Goal: Task Accomplishment & Management: Complete application form

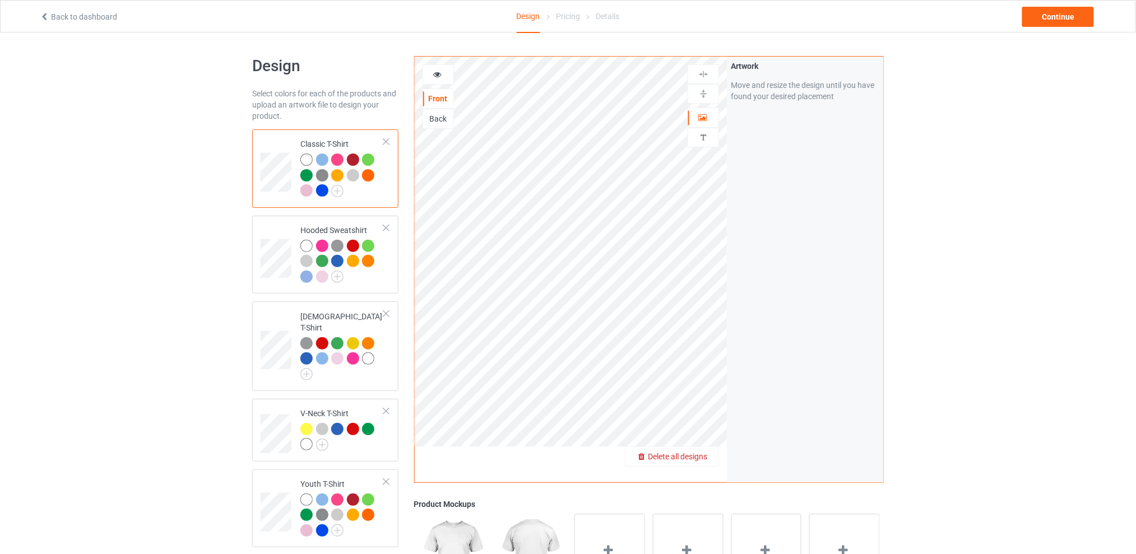
click at [700, 457] on span "Delete all designs" at bounding box center [677, 456] width 59 height 9
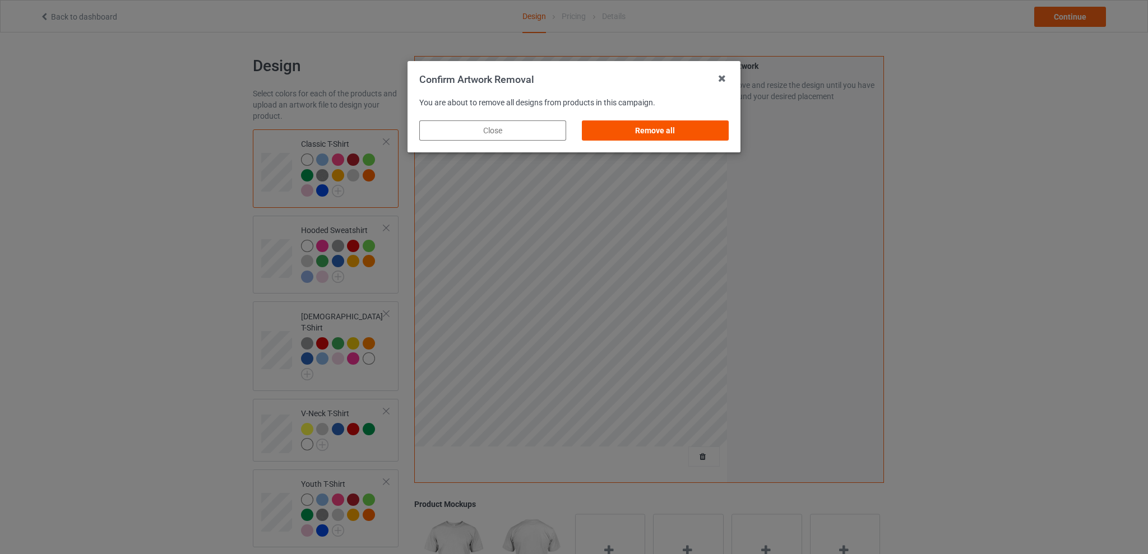
click at [690, 126] on div "Remove all" at bounding box center [655, 130] width 147 height 20
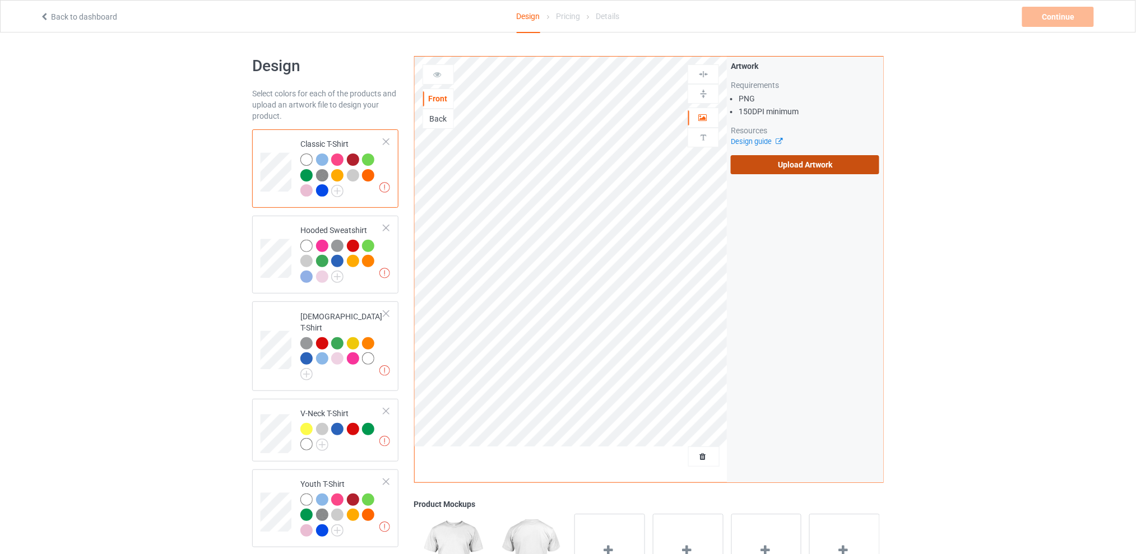
click at [804, 167] on label "Upload Artwork" at bounding box center [805, 164] width 149 height 19
click at [0, 0] on input "Upload Artwork" at bounding box center [0, 0] width 0 height 0
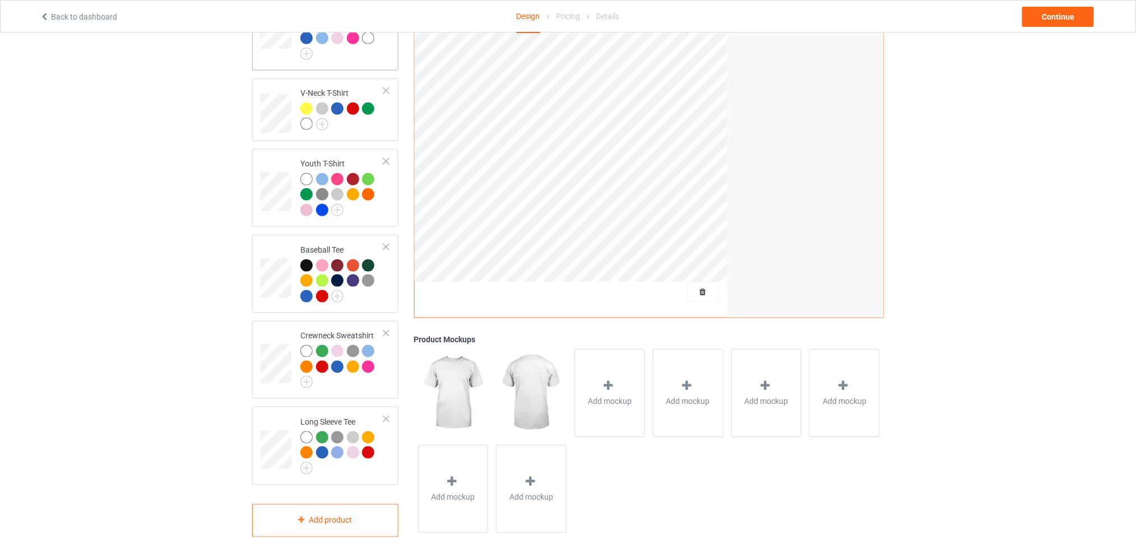
scroll to position [246, 0]
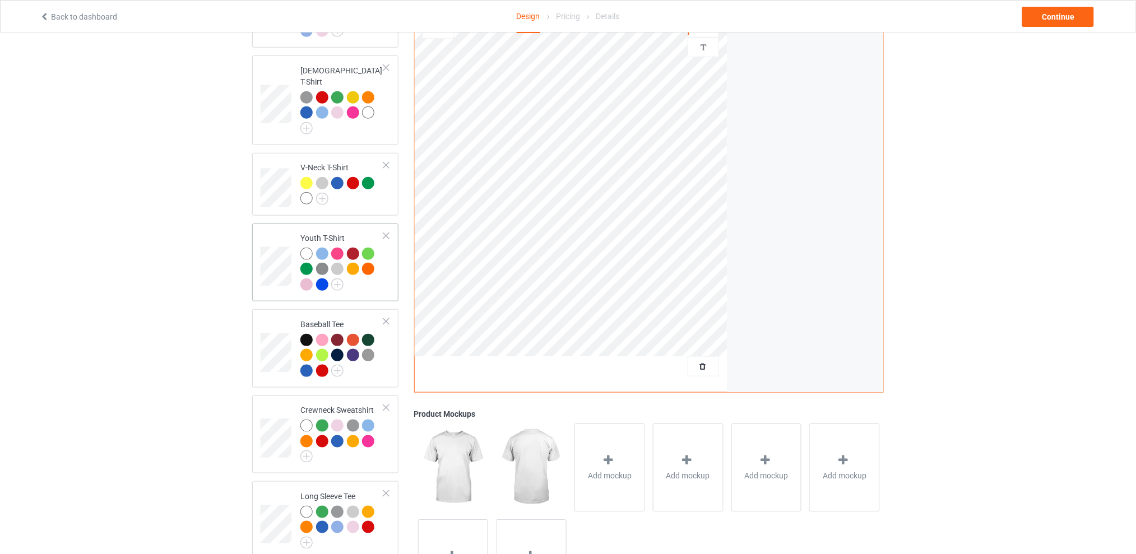
click at [389, 232] on div at bounding box center [386, 236] width 8 height 8
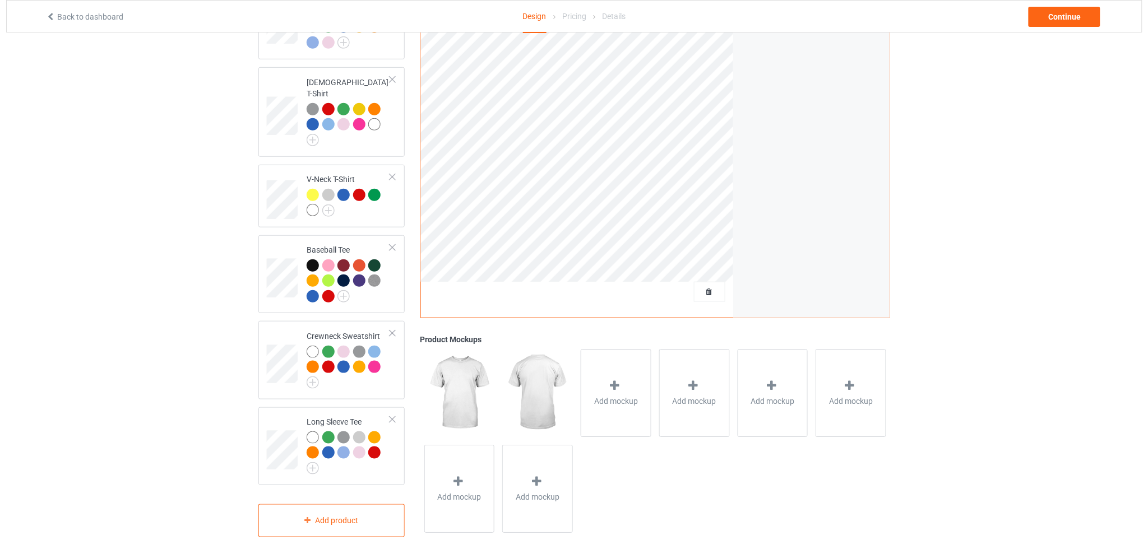
scroll to position [0, 0]
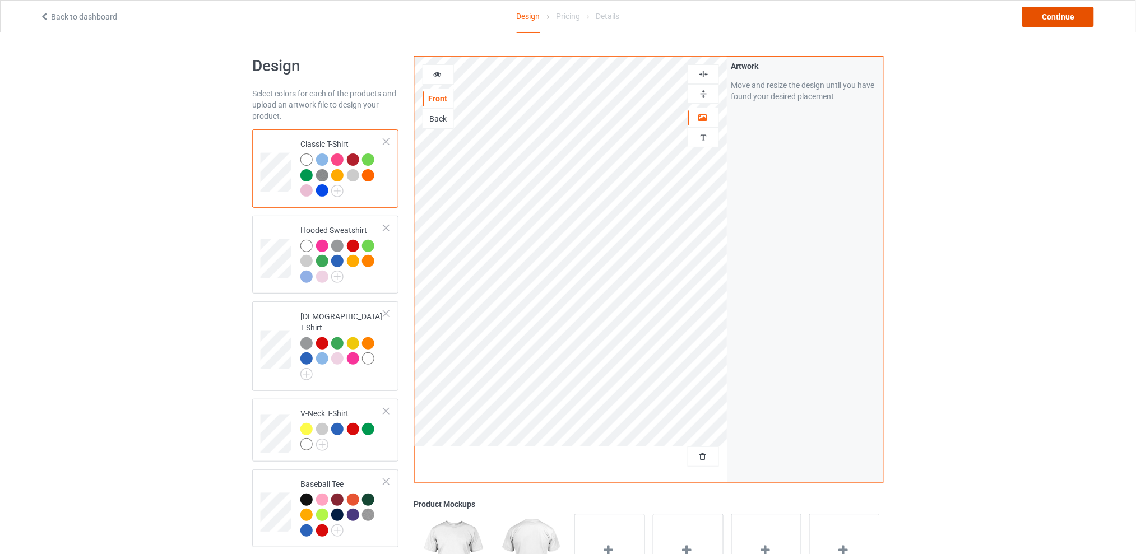
click at [1043, 15] on div "Continue" at bounding box center [1058, 17] width 72 height 20
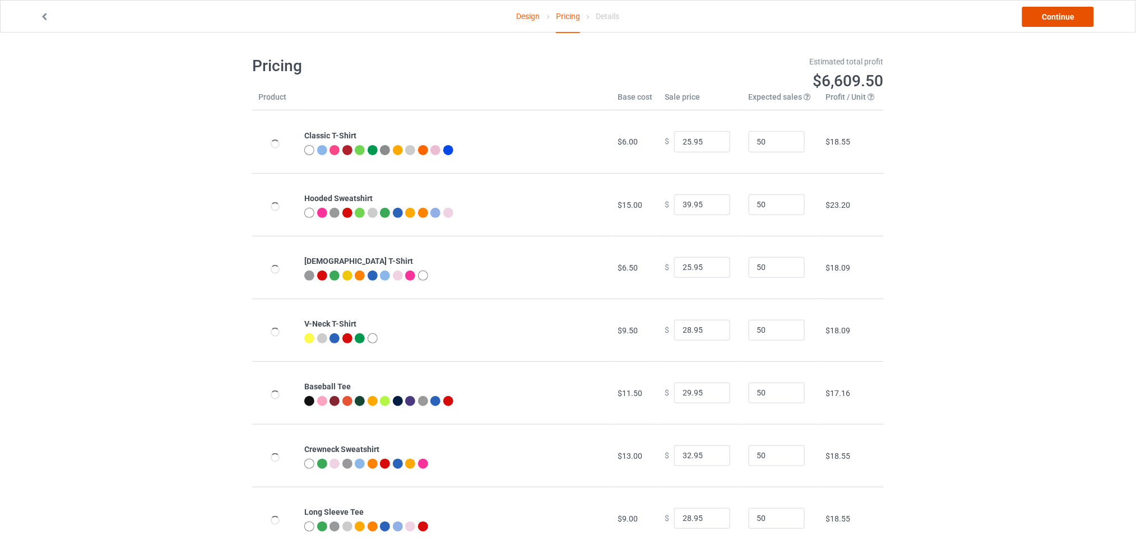
click at [1041, 15] on link "Continue" at bounding box center [1058, 17] width 72 height 20
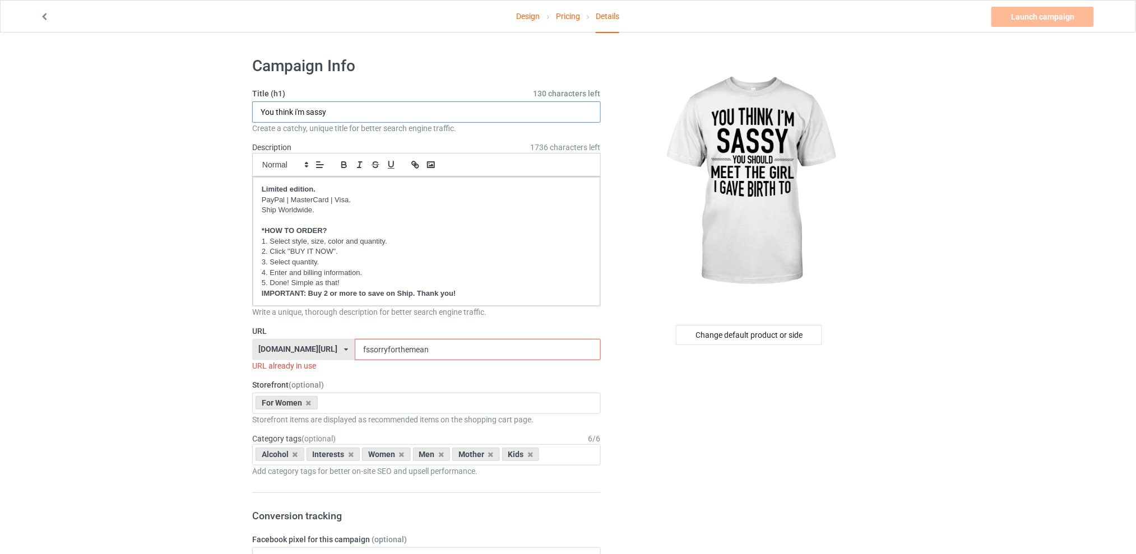
click at [298, 112] on input "You think i'm sassy" at bounding box center [426, 111] width 349 height 21
type input "You think I'm sassy"
drag, startPoint x: 449, startPoint y: 351, endPoint x: 356, endPoint y: 351, distance: 93.0
click at [356, 351] on div "[DOMAIN_NAME][URL] [DOMAIN_NAME][URL] [DOMAIN_NAME][URL] [DOMAIN_NAME][URL] 5d7…" at bounding box center [426, 349] width 349 height 21
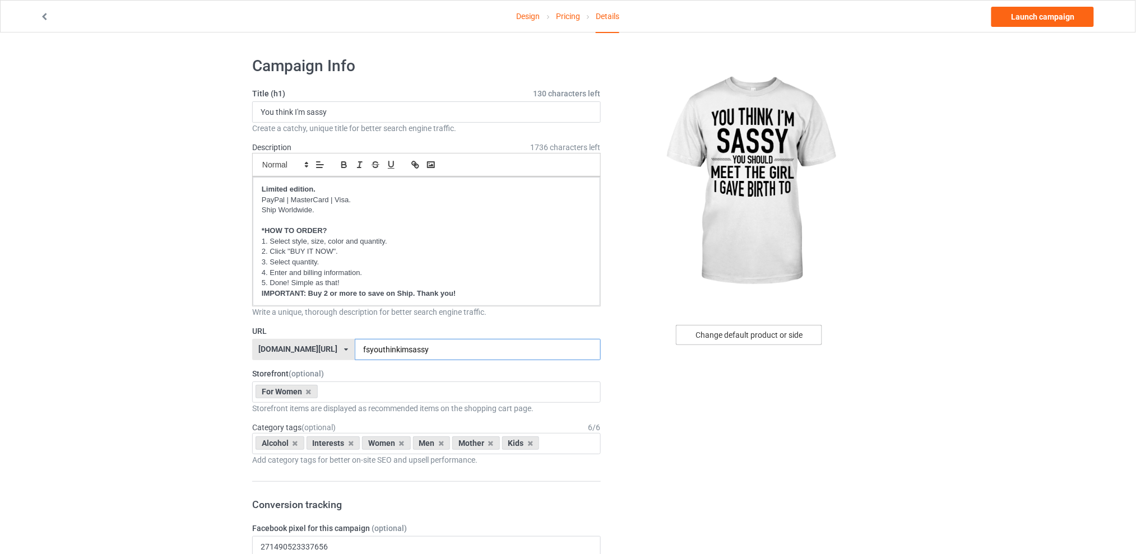
type input "fsyouthinkimsassy"
click at [721, 332] on div "Change default product or side" at bounding box center [749, 335] width 146 height 20
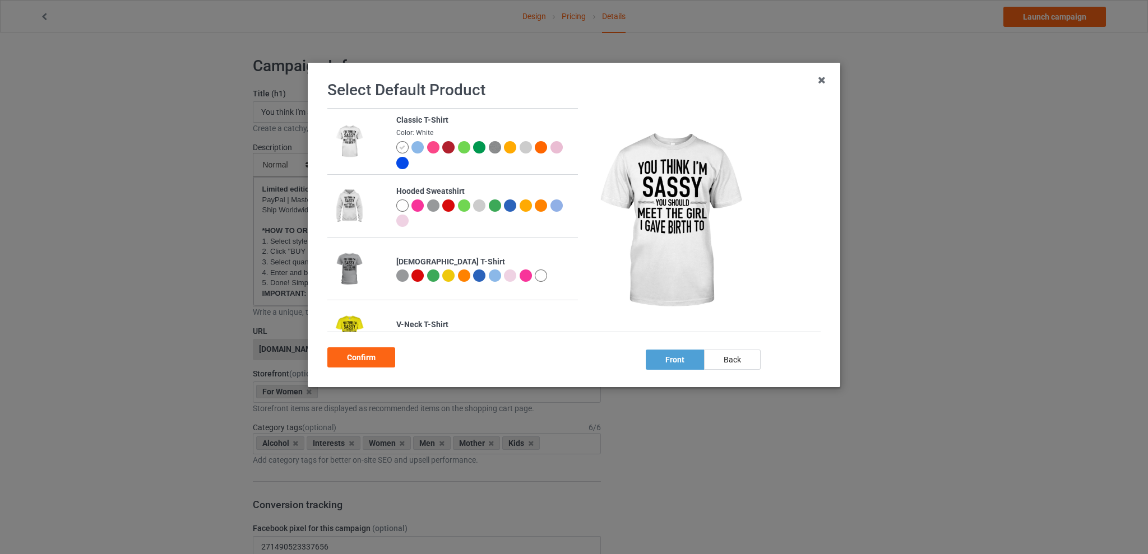
click at [431, 274] on div at bounding box center [433, 276] width 12 height 12
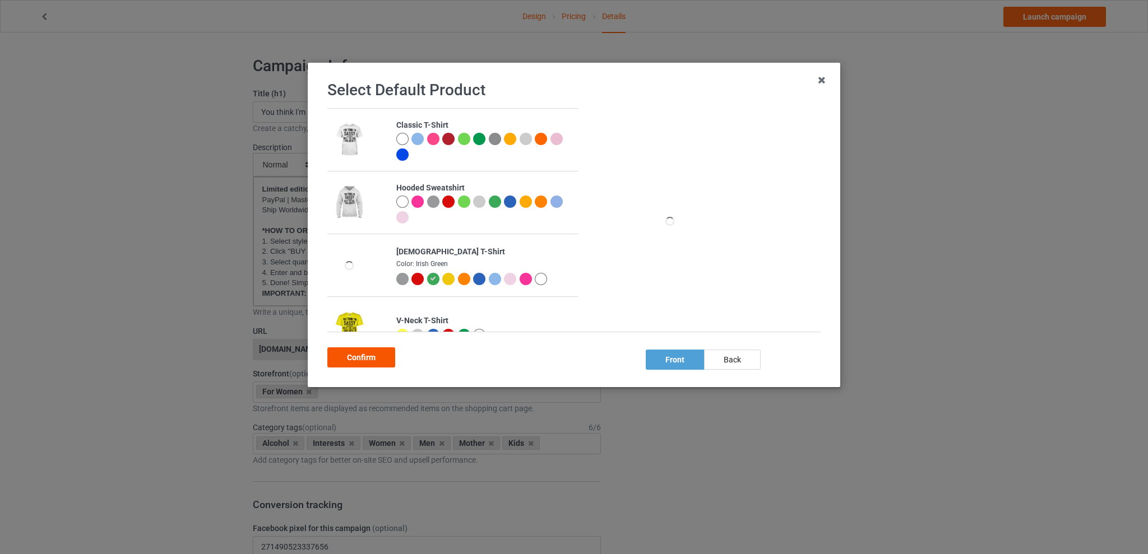
click at [362, 354] on div "Confirm" at bounding box center [361, 357] width 68 height 20
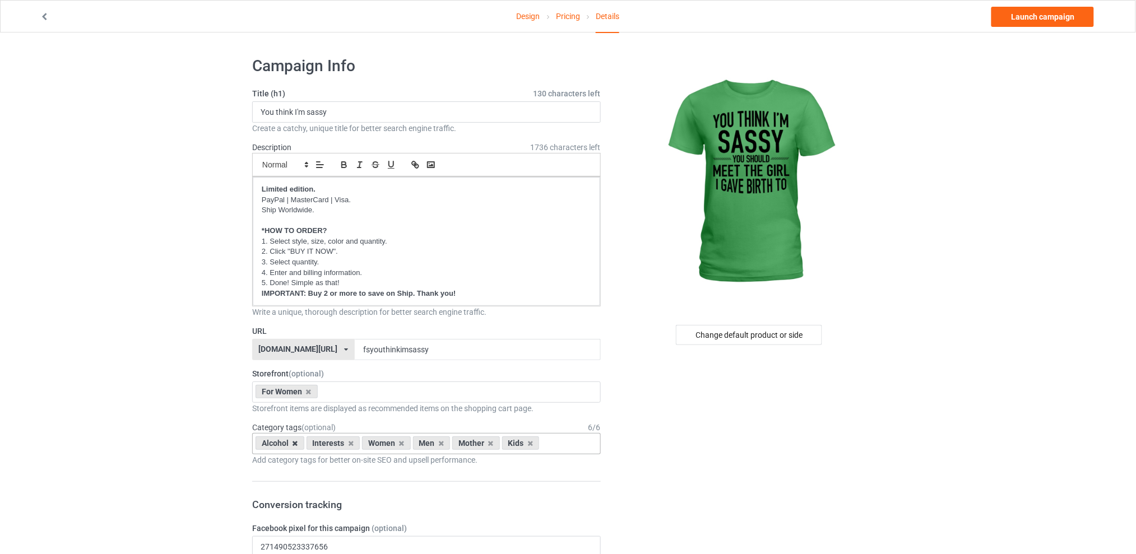
click at [293, 440] on icon at bounding box center [296, 443] width 6 height 7
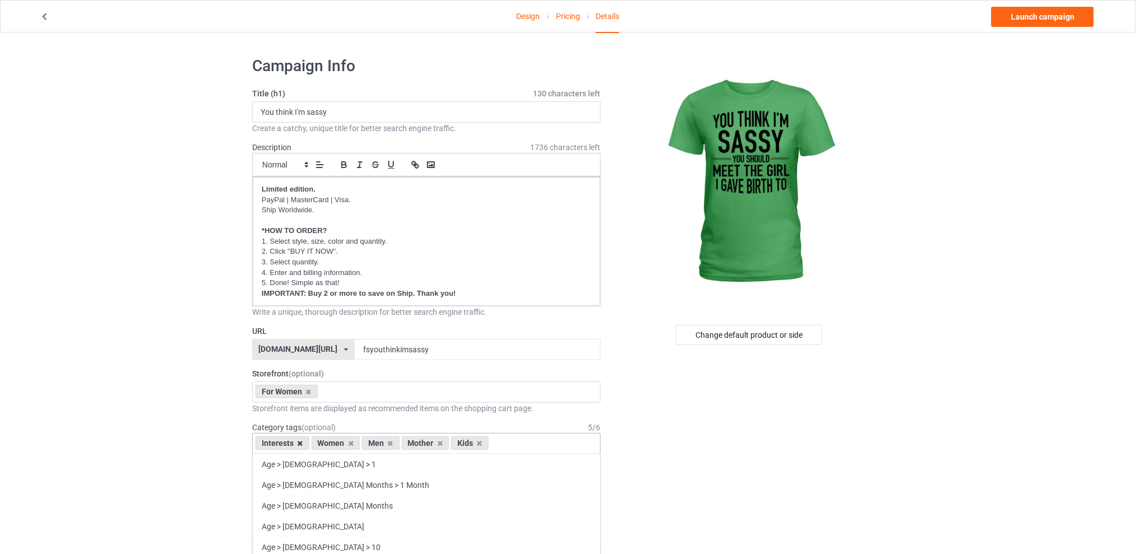
click at [299, 442] on icon at bounding box center [301, 443] width 6 height 7
click at [335, 444] on icon at bounding box center [335, 443] width 6 height 7
click at [345, 442] on icon at bounding box center [345, 443] width 6 height 7
click at [336, 443] on icon at bounding box center [335, 443] width 6 height 7
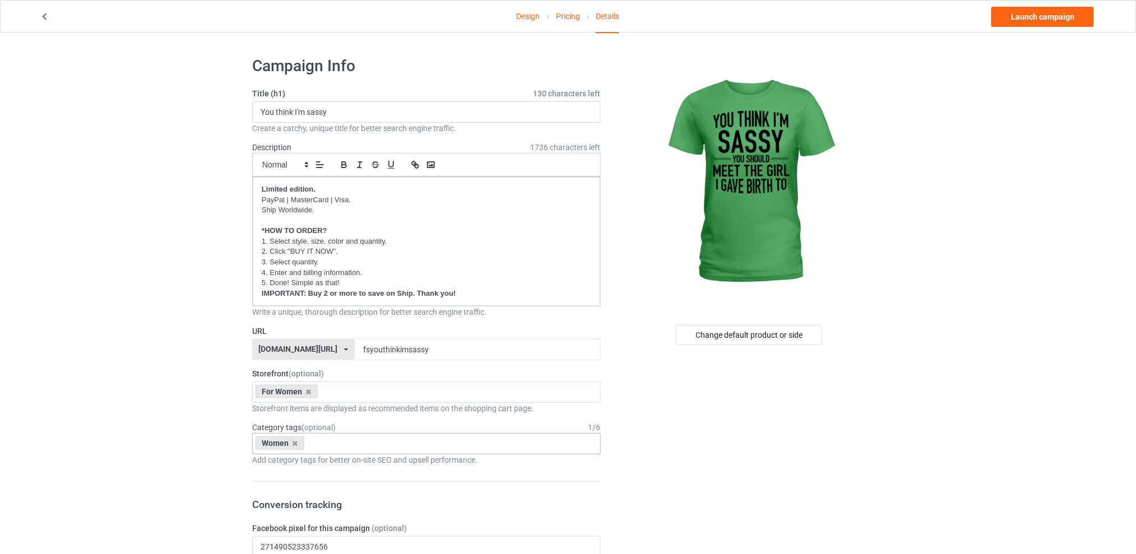
click at [1032, 16] on link "Launch campaign" at bounding box center [1042, 17] width 103 height 20
